Goal: Information Seeking & Learning: Check status

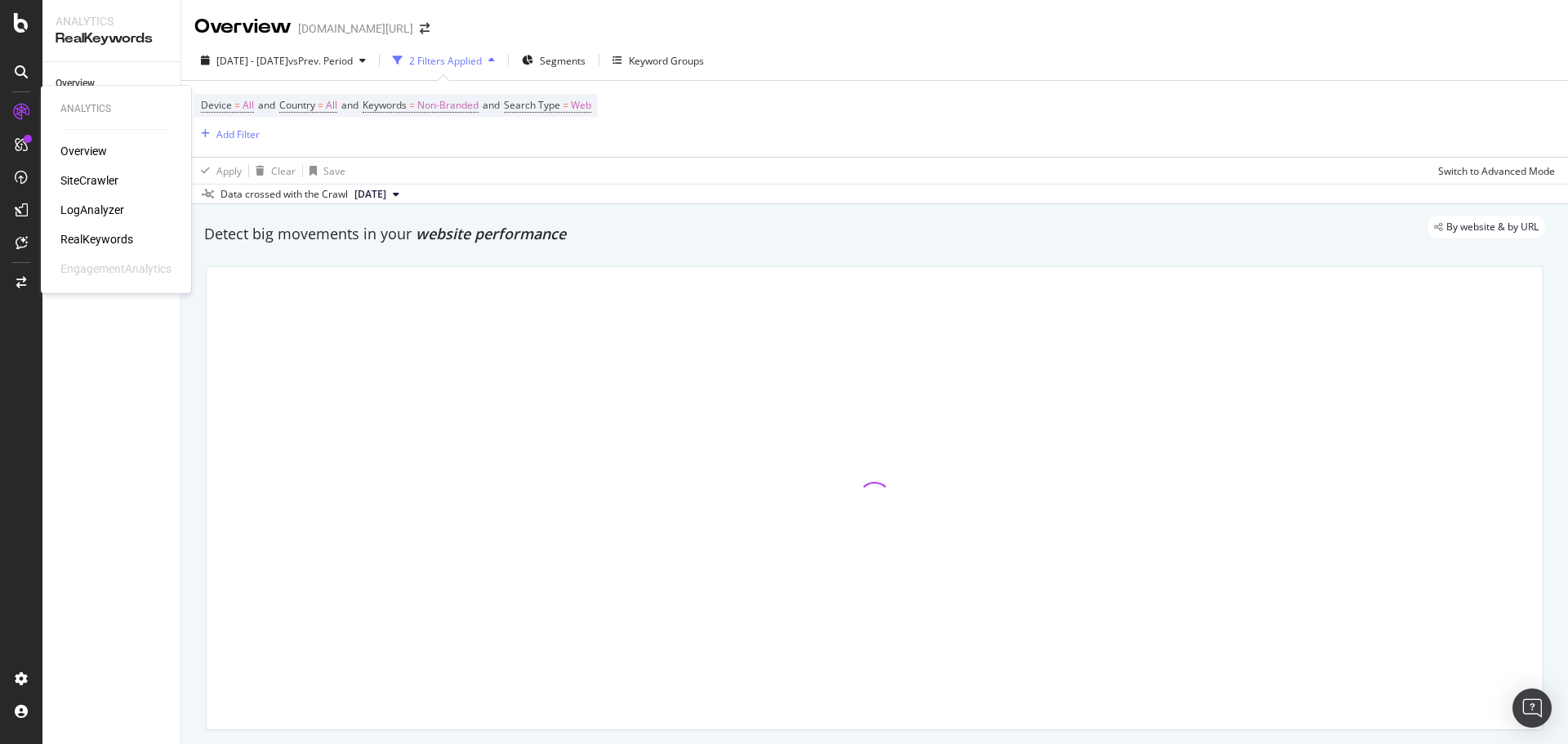
click at [126, 217] on div "LogAnalyzer" at bounding box center [115, 210] width 111 height 16
click at [112, 211] on div "LogAnalyzer" at bounding box center [92, 210] width 64 height 16
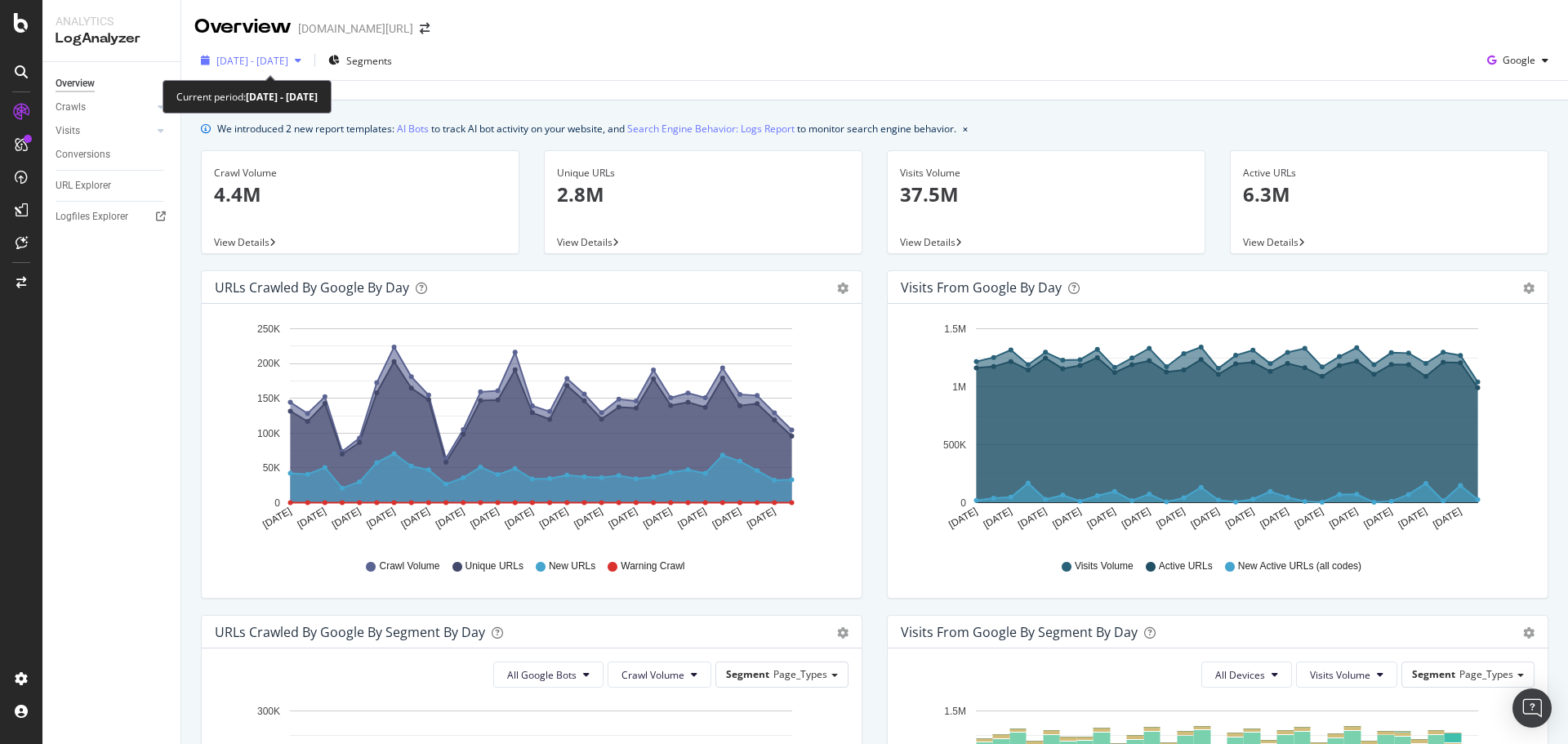
click at [297, 49] on div "[DATE] - [DATE]" at bounding box center [251, 60] width 114 height 24
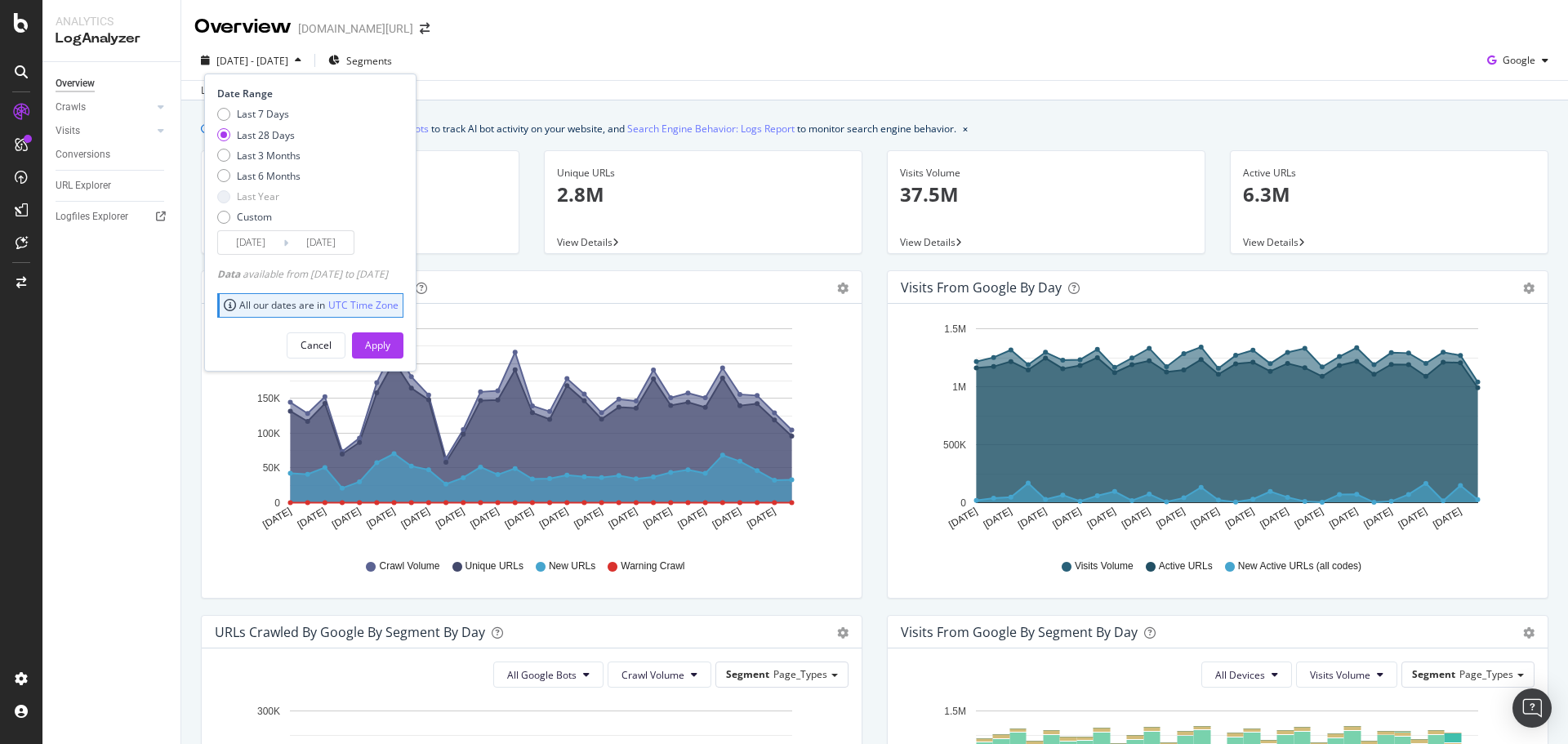
click at [686, 72] on div "[DATE] - [DATE] Segments Date Range Last 7 Days Last 28 Days Last 3 Months Last…" at bounding box center [875, 64] width 1387 height 33
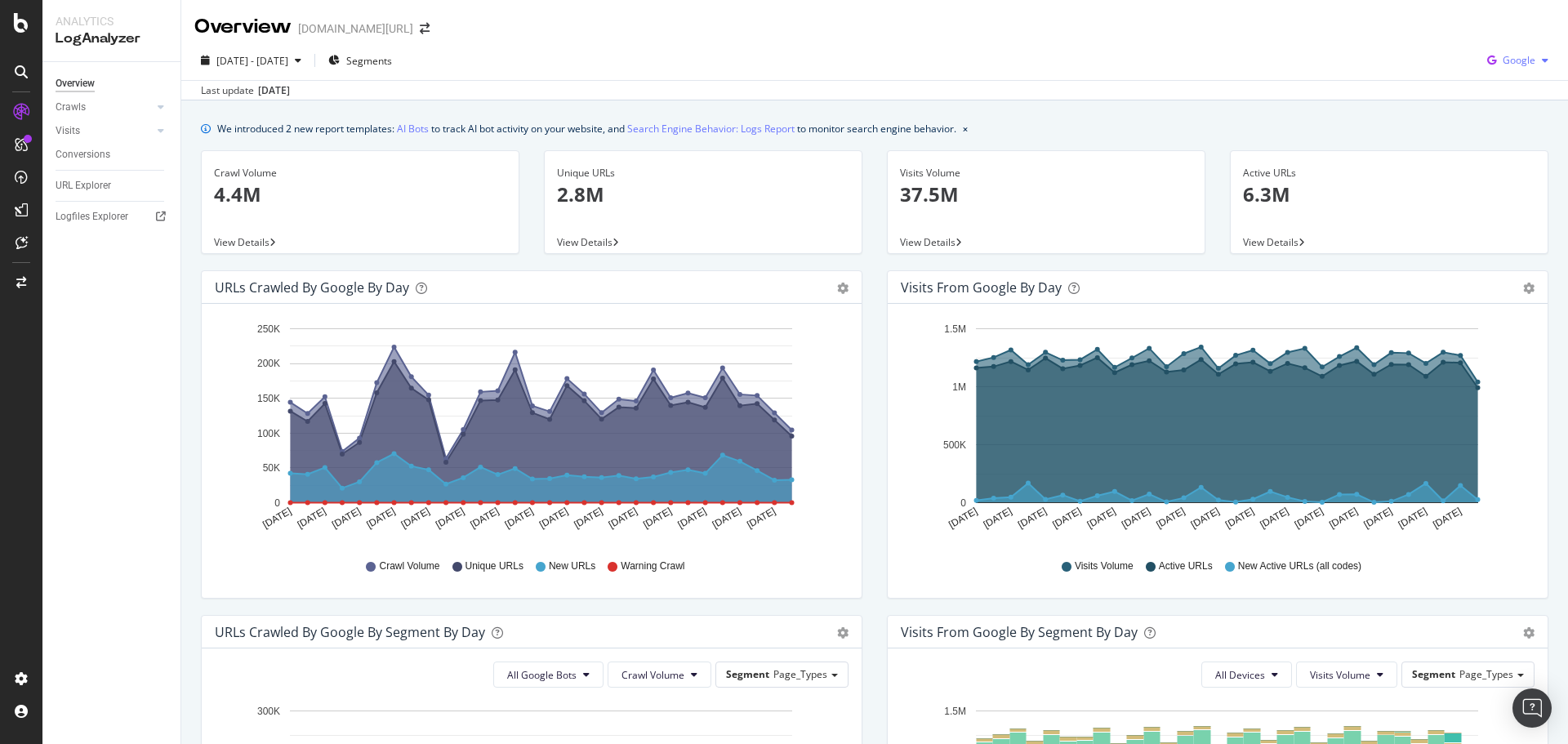
click at [1490, 54] on icon "button" at bounding box center [1491, 60] width 22 height 23
click at [1248, 23] on div "Overview [DOMAIN_NAME][URL]" at bounding box center [875, 20] width 1387 height 40
click at [288, 60] on span "[DATE] - [DATE]" at bounding box center [253, 61] width 72 height 14
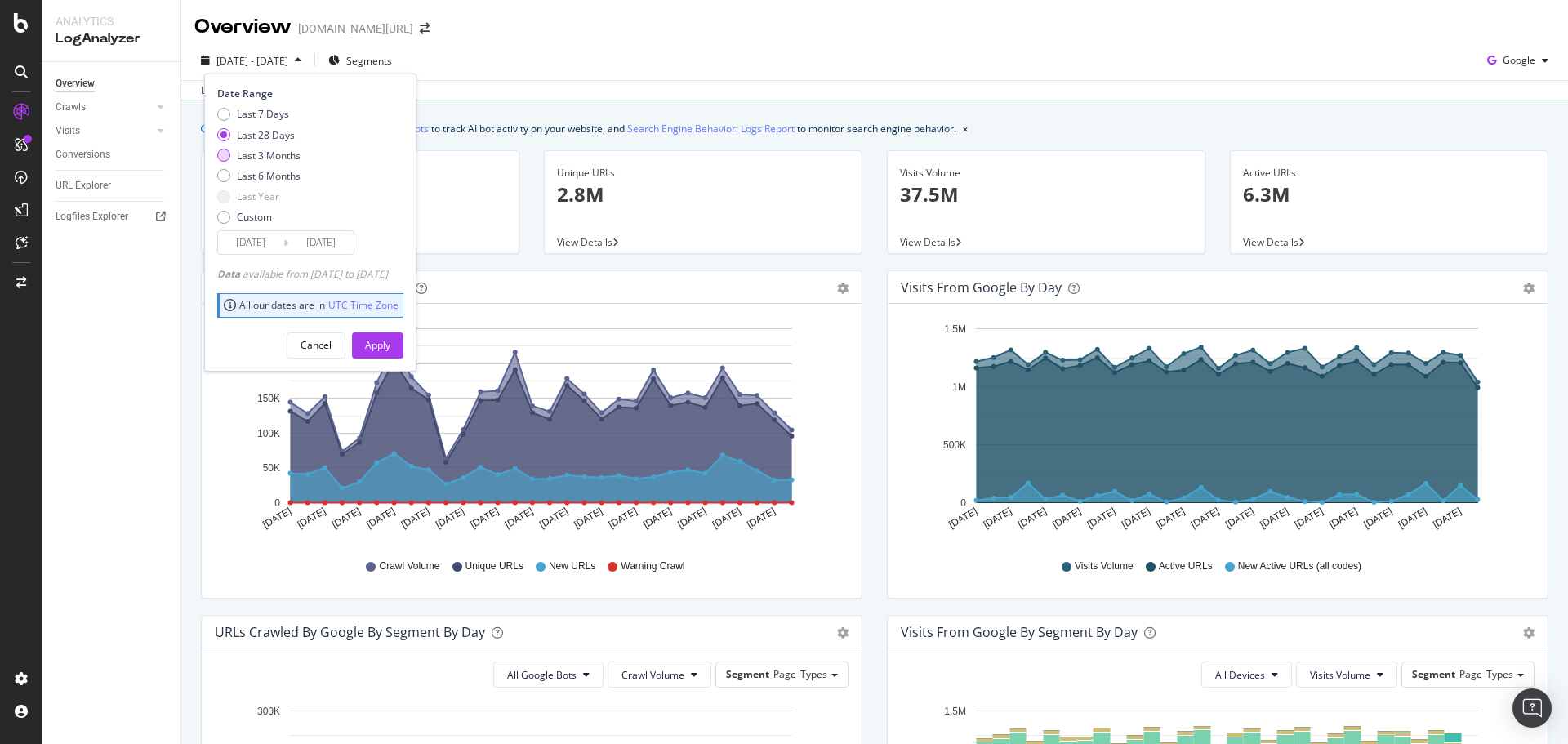
click at [270, 154] on div "Last 3 Months" at bounding box center [268, 156] width 64 height 14
click at [277, 186] on div "Last 7 Days Last 28 Days Last 3 Months Last 6 Months Last Year Custom" at bounding box center [259, 168] width 83 height 123
click at [270, 178] on div "Last 6 Months" at bounding box center [268, 176] width 64 height 14
type input "[DATE]"
click at [390, 335] on div "Apply" at bounding box center [377, 345] width 25 height 24
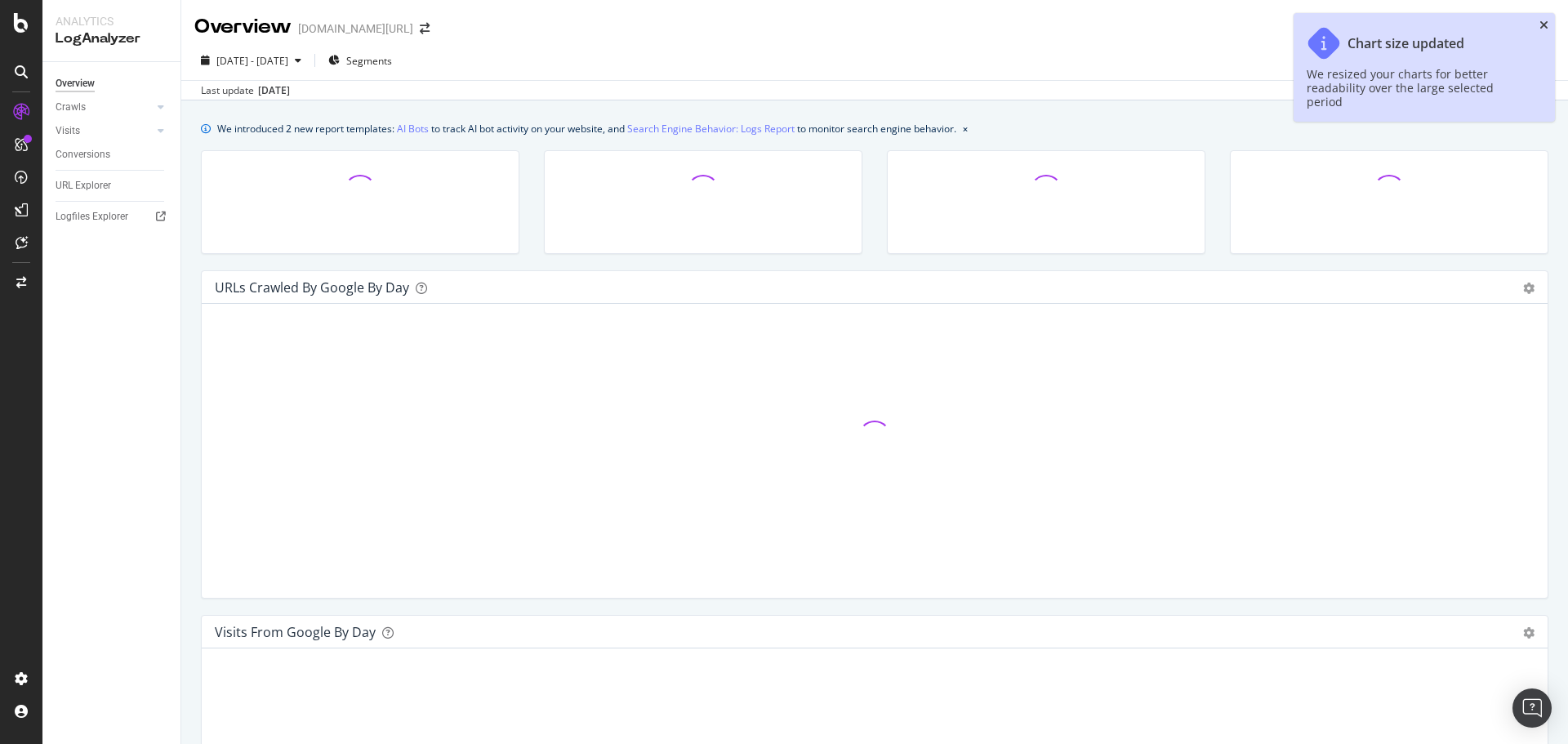
click at [1546, 23] on icon "close toast" at bounding box center [1544, 25] width 9 height 11
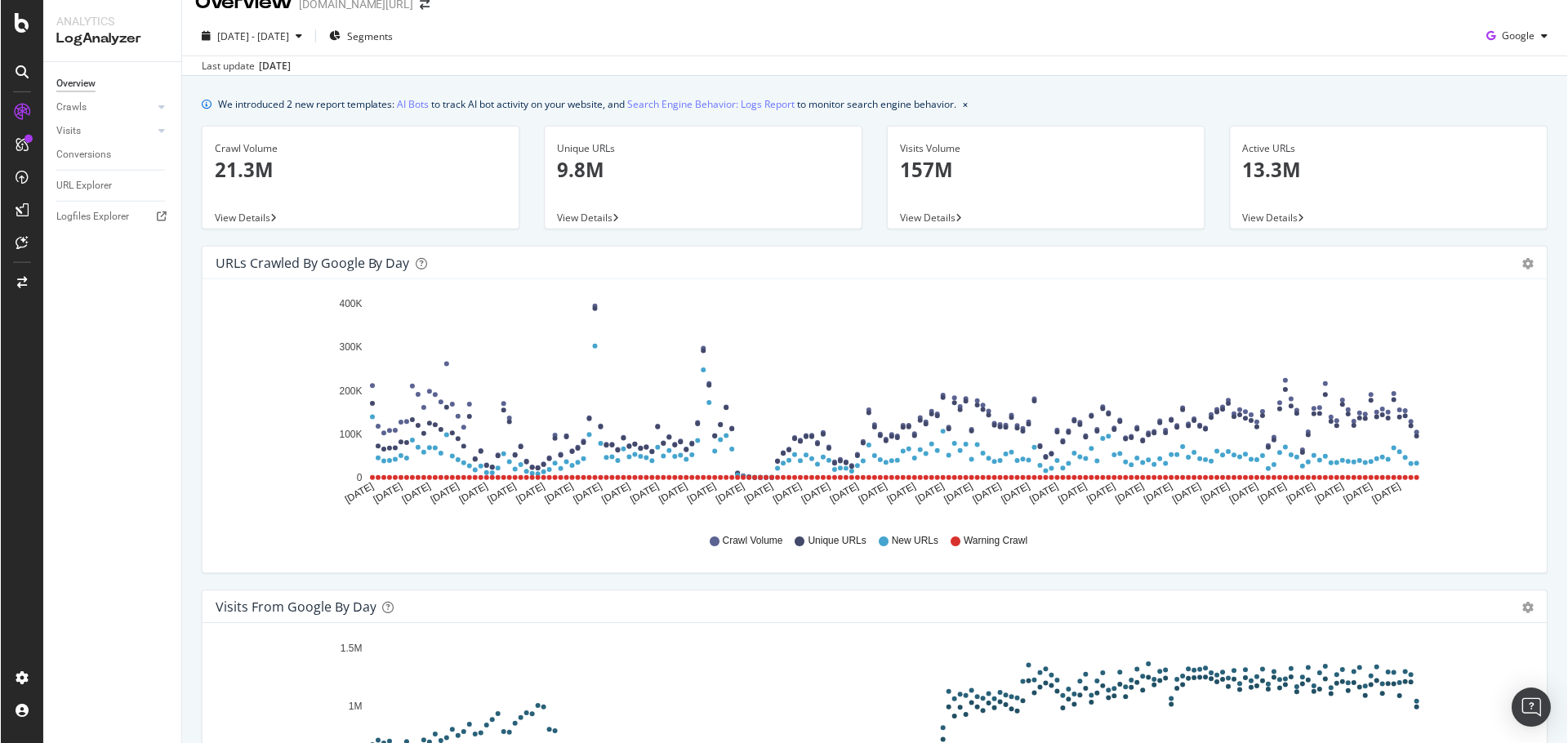
scroll to position [35, 0]
